Goal: Communication & Community: Share content

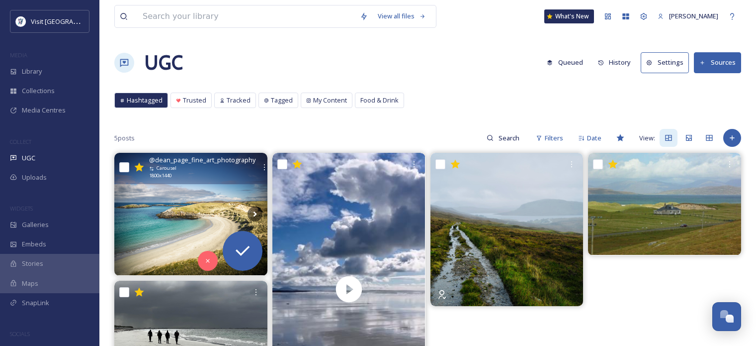
scroll to position [50, 0]
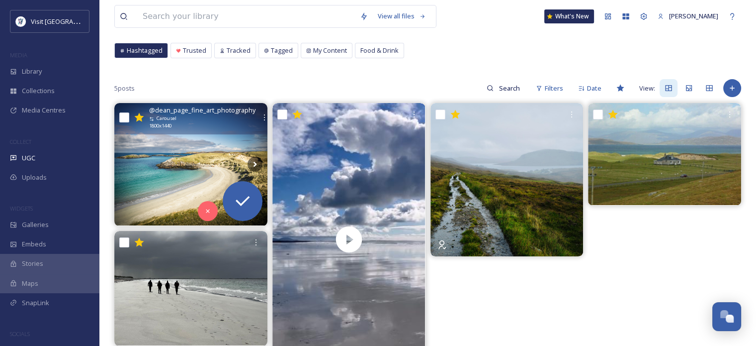
click at [215, 140] on img at bounding box center [190, 164] width 153 height 122
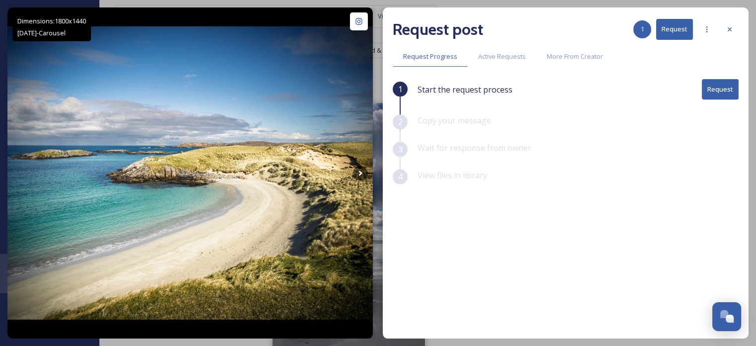
click at [725, 89] on button "Request" at bounding box center [720, 89] width 37 height 20
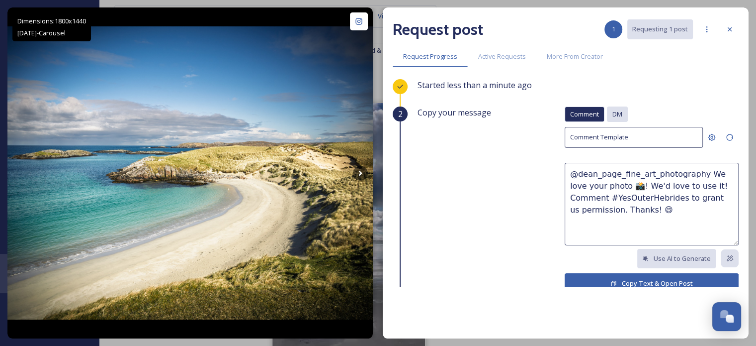
click at [613, 111] on span "DM" at bounding box center [618, 113] width 10 height 9
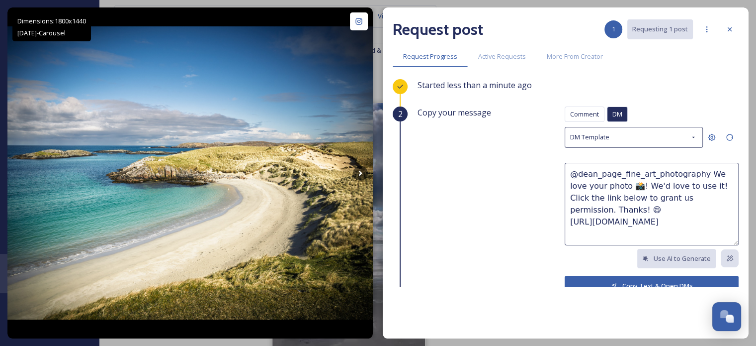
click at [609, 277] on button "Copy Text & Open DMs" at bounding box center [652, 285] width 174 height 20
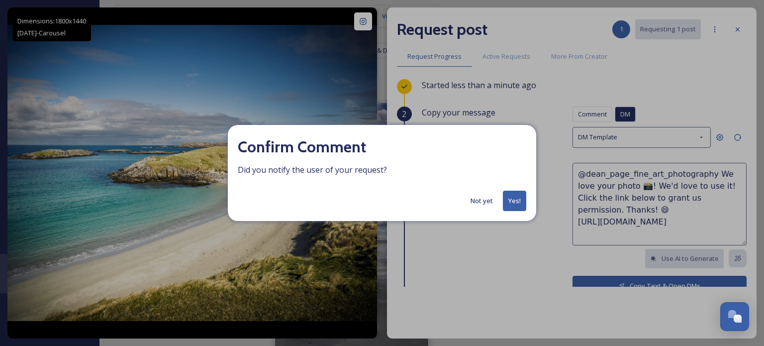
click at [516, 203] on button "Yes!" at bounding box center [514, 200] width 23 height 20
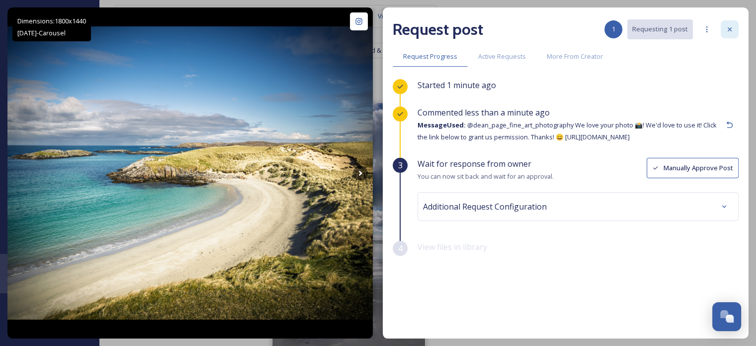
click at [728, 27] on icon at bounding box center [730, 29] width 8 height 8
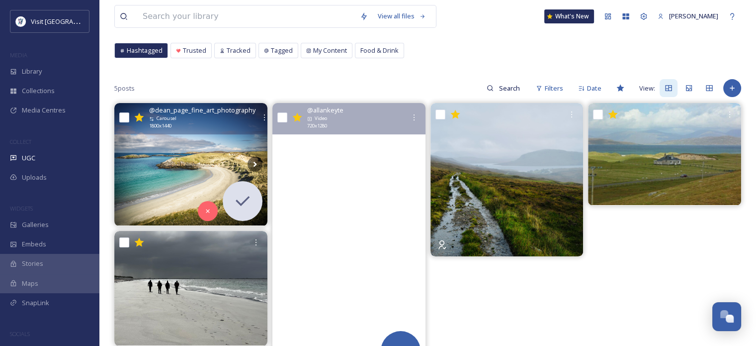
click at [350, 180] on video "On a beach.\a.\a#beachwalk #outerhebridescollective #your_hebrideanislands #out…" at bounding box center [348, 239] width 153 height 272
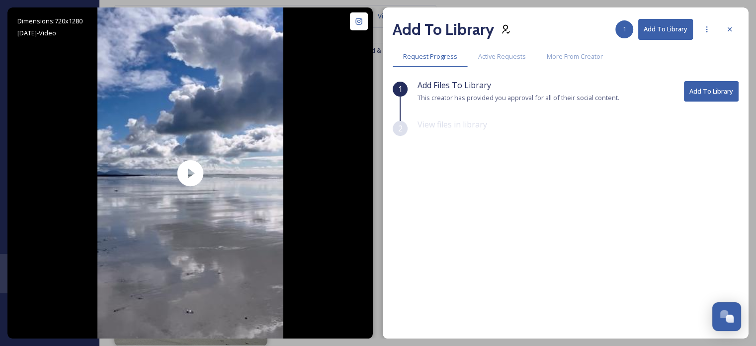
click at [727, 92] on button "Add To Library" at bounding box center [711, 91] width 55 height 20
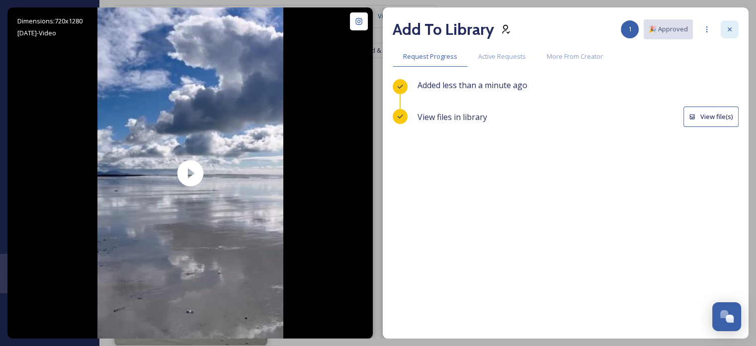
click at [732, 31] on icon at bounding box center [730, 29] width 8 height 8
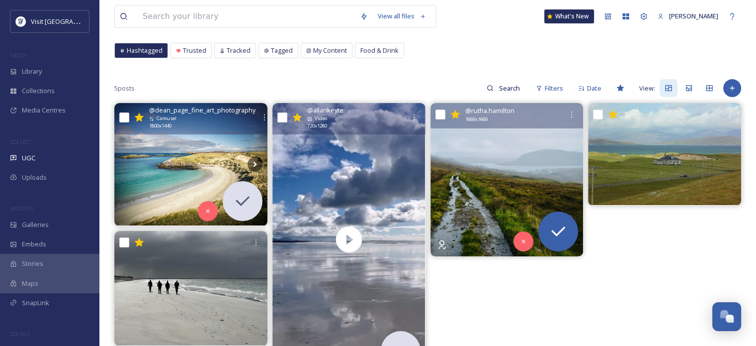
click at [501, 178] on img at bounding box center [507, 179] width 153 height 153
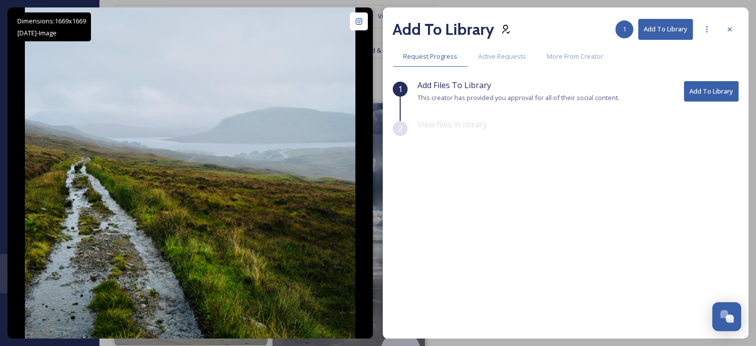
click at [722, 89] on button "Add To Library" at bounding box center [711, 91] width 55 height 20
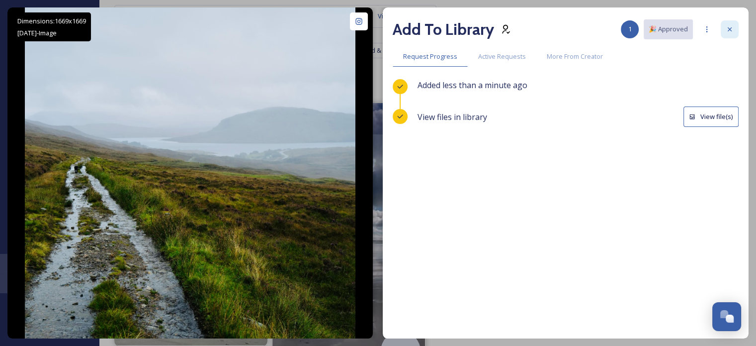
click at [728, 28] on icon at bounding box center [730, 29] width 8 height 8
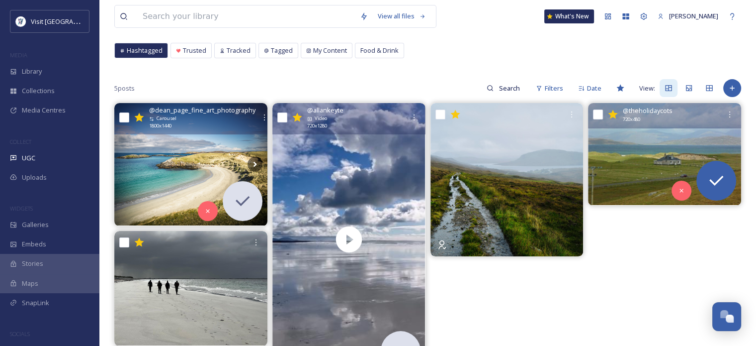
click at [678, 147] on img at bounding box center [664, 154] width 153 height 102
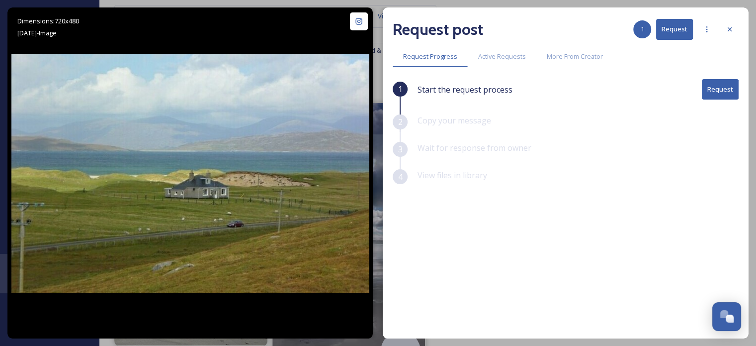
click at [716, 83] on button "Request" at bounding box center [720, 89] width 37 height 20
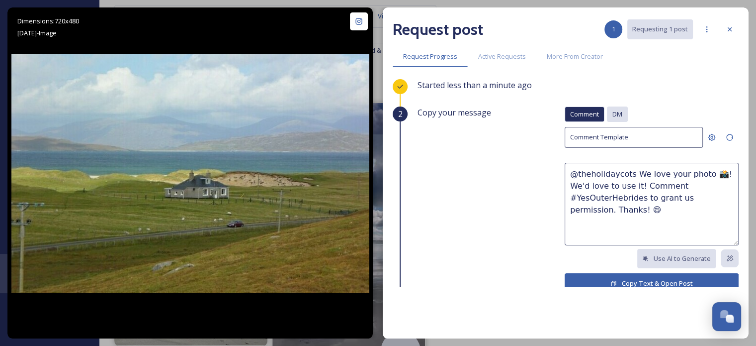
click at [611, 108] on div "DM" at bounding box center [617, 113] width 21 height 15
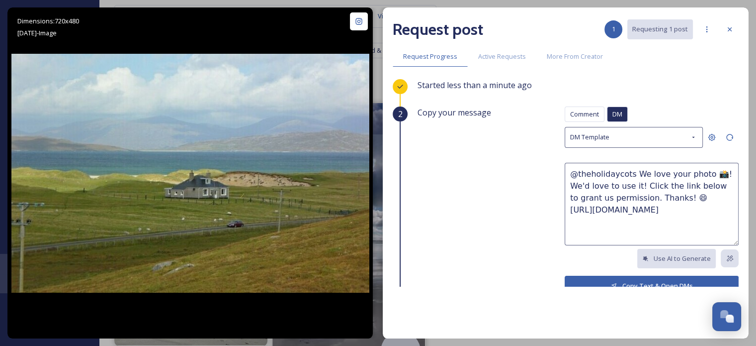
click at [632, 277] on button "Copy Text & Open DMs" at bounding box center [652, 285] width 174 height 20
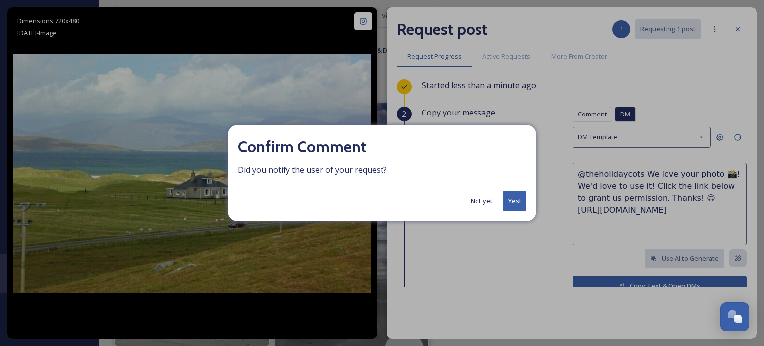
click at [513, 195] on button "Yes!" at bounding box center [514, 200] width 23 height 20
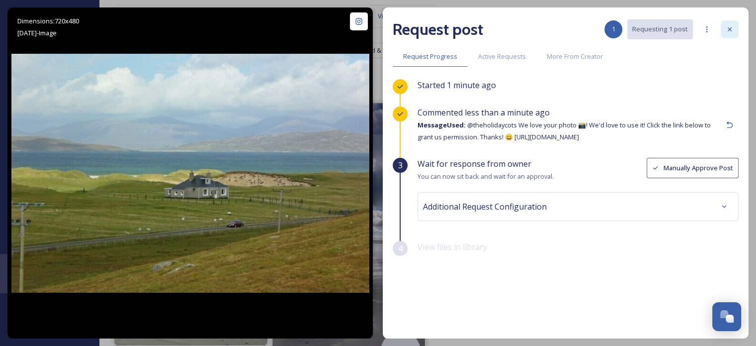
click at [726, 33] on div at bounding box center [730, 29] width 18 height 18
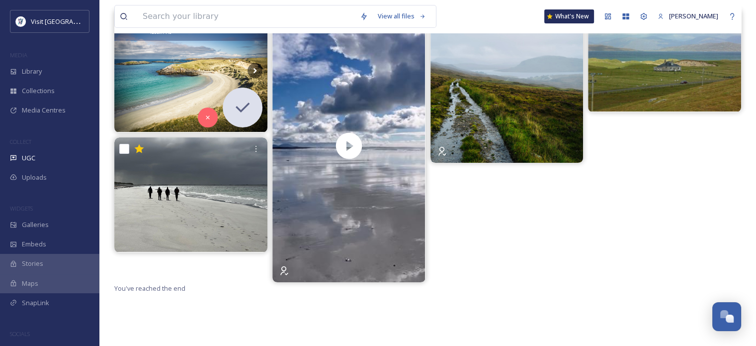
scroll to position [149, 0]
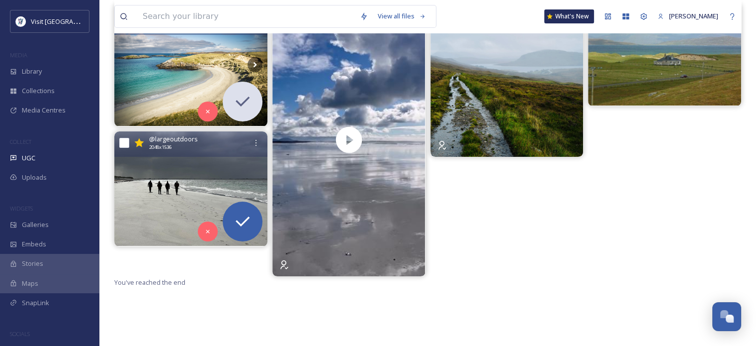
click at [222, 208] on img at bounding box center [190, 188] width 153 height 115
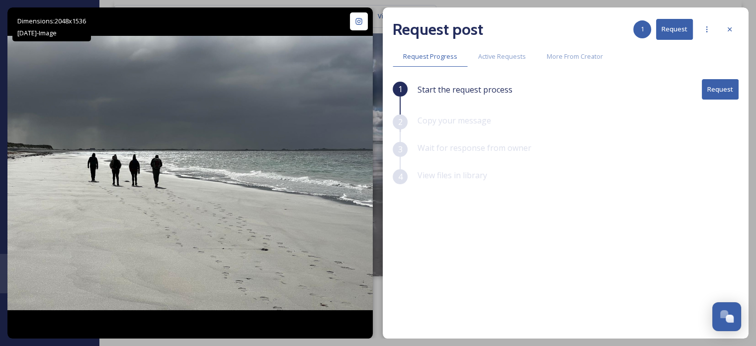
click at [728, 87] on button "Request" at bounding box center [720, 89] width 37 height 20
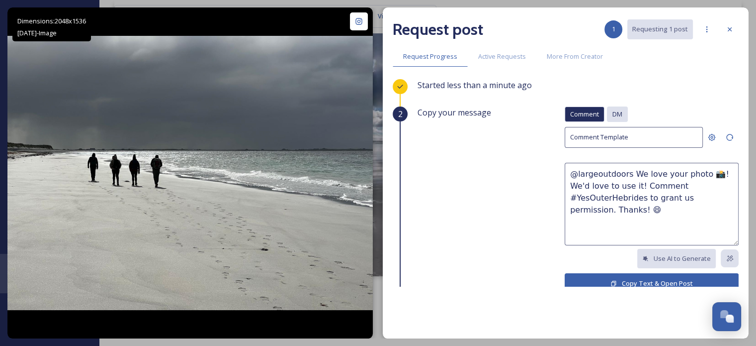
click at [613, 111] on span "DM" at bounding box center [618, 113] width 10 height 9
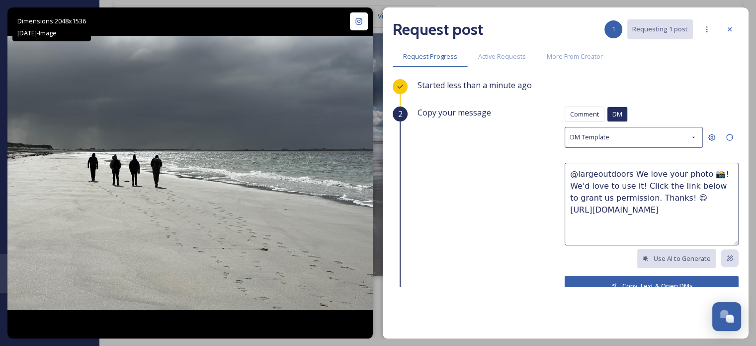
click at [629, 277] on button "Copy Text & Open DMs" at bounding box center [652, 285] width 174 height 20
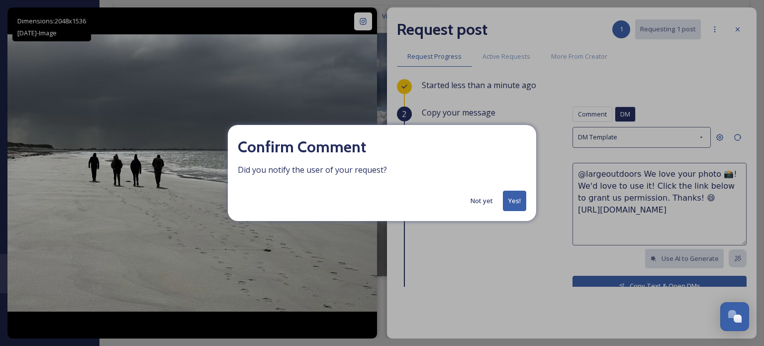
click at [516, 201] on button "Yes!" at bounding box center [514, 200] width 23 height 20
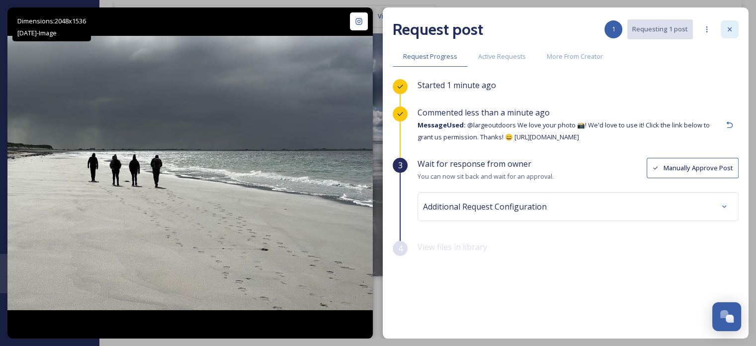
click at [729, 29] on icon at bounding box center [730, 29] width 4 height 4
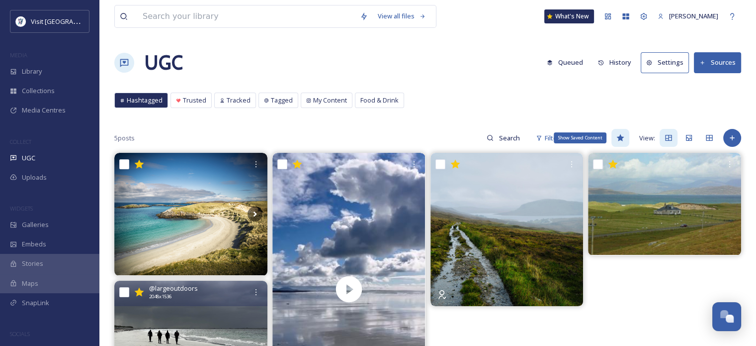
click at [621, 134] on icon at bounding box center [621, 138] width 8 height 8
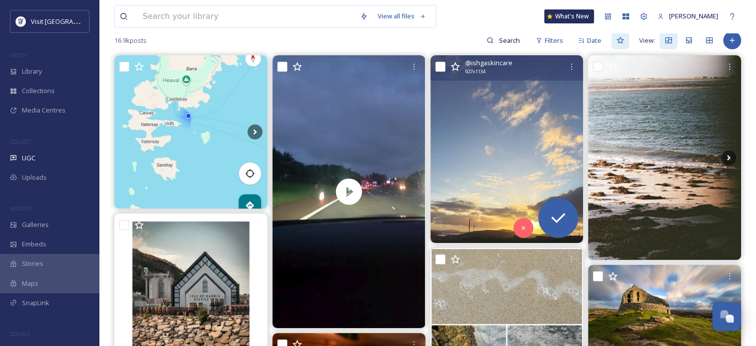
scroll to position [99, 0]
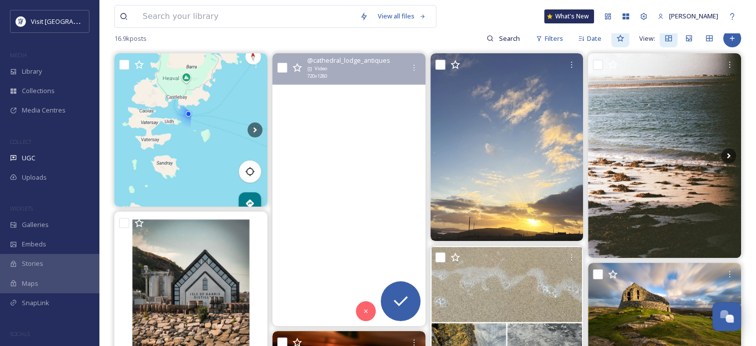
click at [358, 192] on video "Our few days off have been busy... we had a walk round a different town... Part…" at bounding box center [348, 189] width 153 height 272
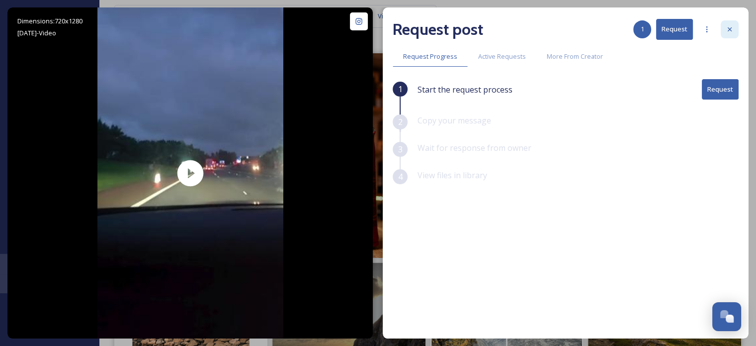
click at [731, 26] on icon at bounding box center [730, 29] width 8 height 8
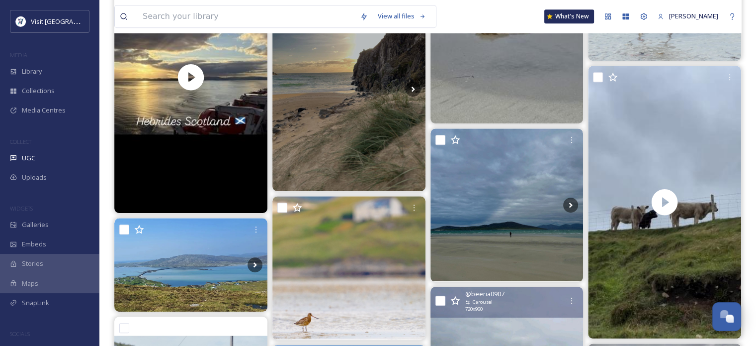
scroll to position [646, 0]
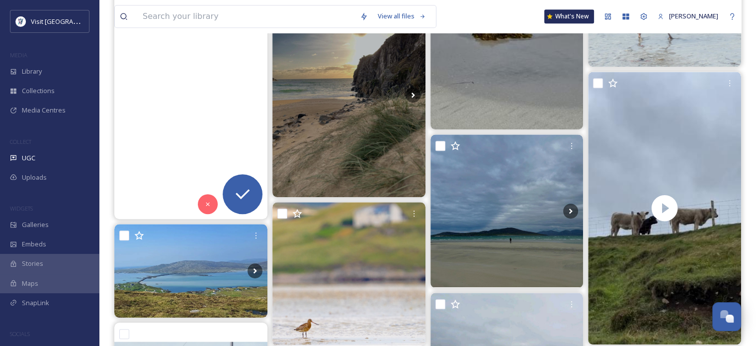
click at [191, 96] on video "#parisbrocante697 #sailing #sceniccruising #nature #rugged #harristweed" at bounding box center [190, 83] width 153 height 272
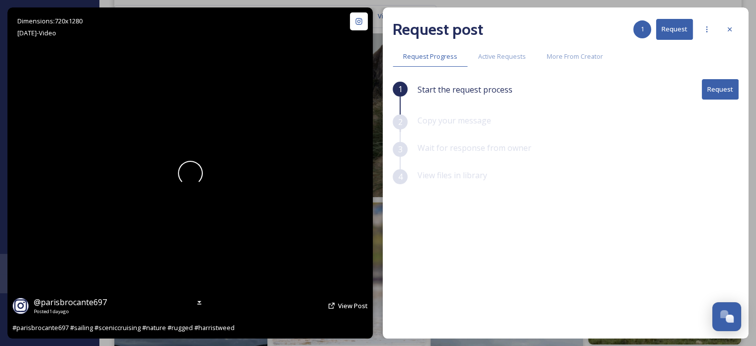
scroll to position [369, 0]
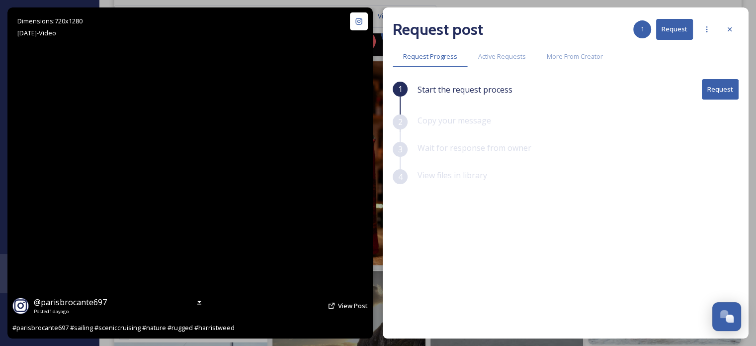
click at [193, 175] on video "#parisbrocante697 #sailing #sceniccruising #nature #rugged #harristweed" at bounding box center [190, 172] width 186 height 331
click at [214, 197] on video "#parisbrocante697 #sailing #sceniccruising #nature #rugged #harristweed" at bounding box center [190, 172] width 186 height 331
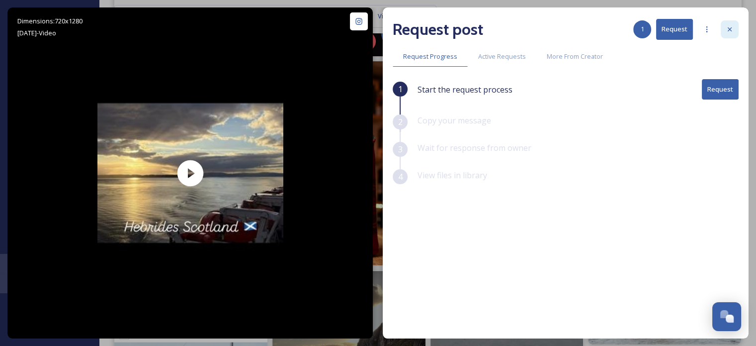
click at [733, 29] on icon at bounding box center [730, 29] width 8 height 8
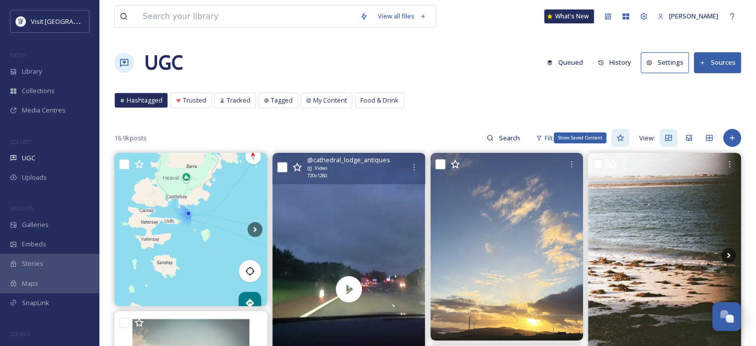
click at [621, 135] on icon at bounding box center [621, 138] width 8 height 8
